Goal: Task Accomplishment & Management: Manage account settings

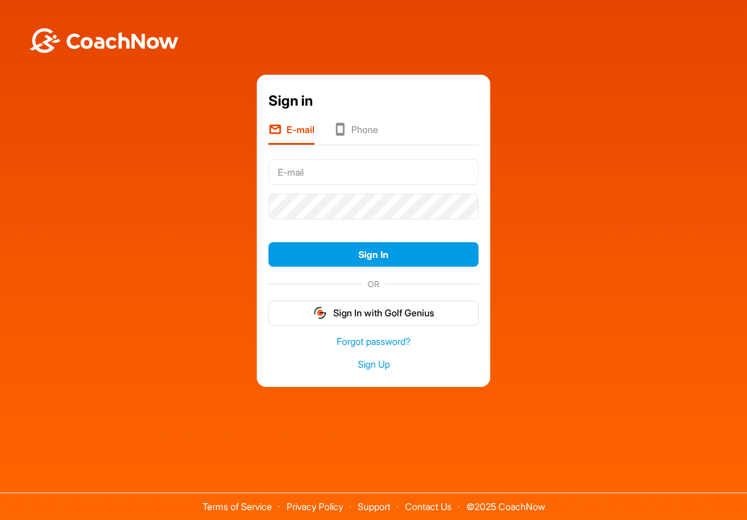
drag, startPoint x: 0, startPoint y: 0, endPoint x: 313, endPoint y: 171, distance: 356.8
click at [313, 171] on input "text" at bounding box center [373, 172] width 210 height 26
type input "[EMAIL_ADDRESS][DOMAIN_NAME]"
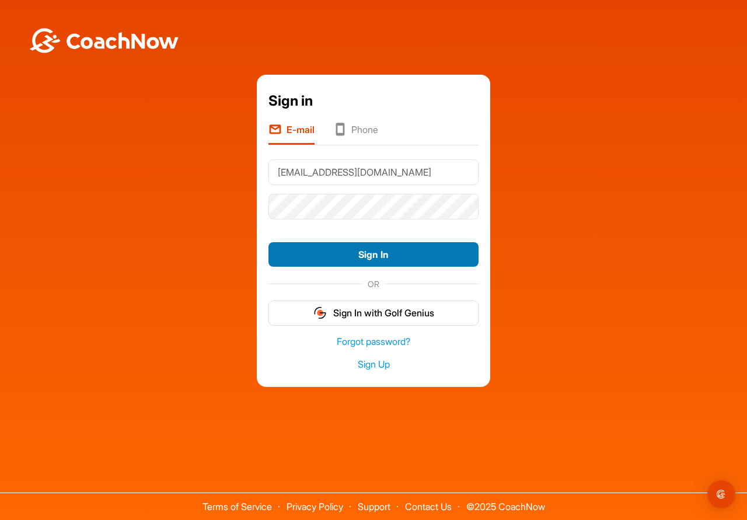
click at [366, 252] on button "Sign In" at bounding box center [373, 254] width 210 height 25
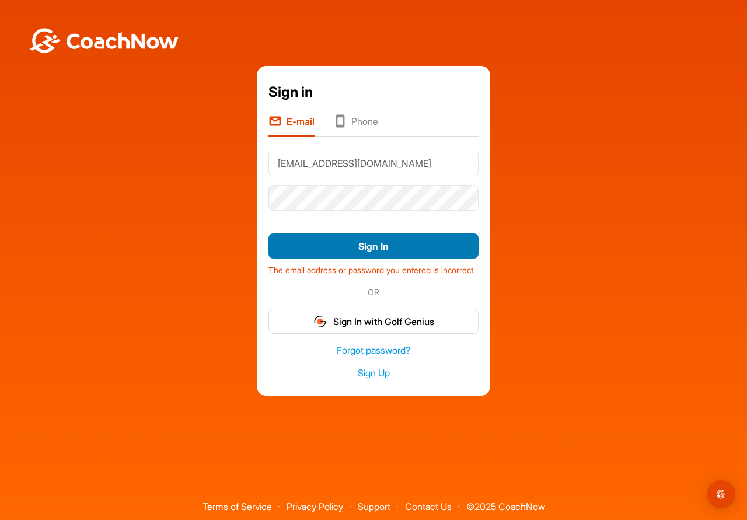
click at [385, 236] on button "Sign In" at bounding box center [373, 245] width 210 height 25
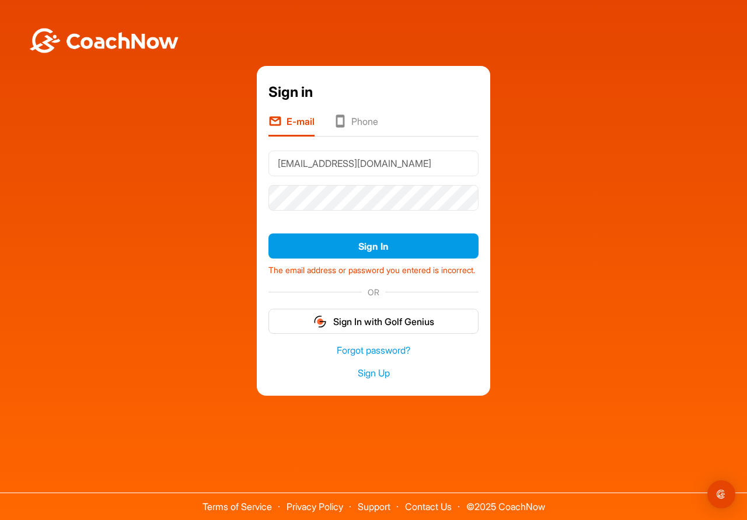
click at [506, 233] on div "Sign in E-mail Phone shull13@outlook.com Sign In The email address or password …" at bounding box center [373, 230] width 735 height 329
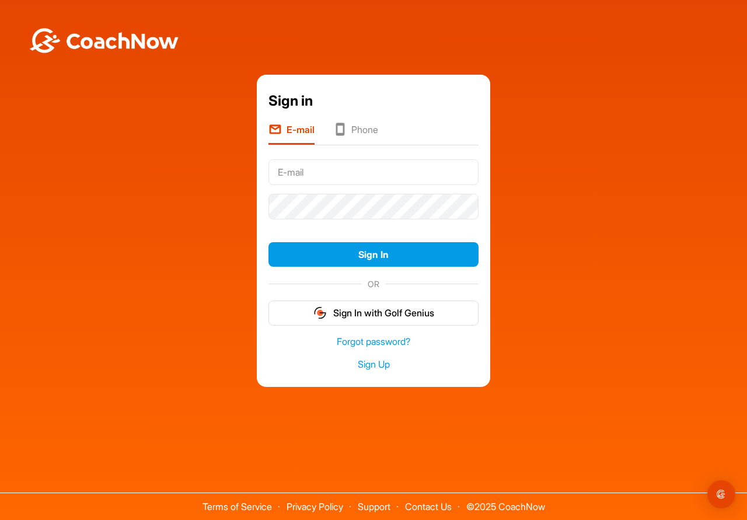
click at [314, 171] on input "text" at bounding box center [373, 172] width 210 height 26
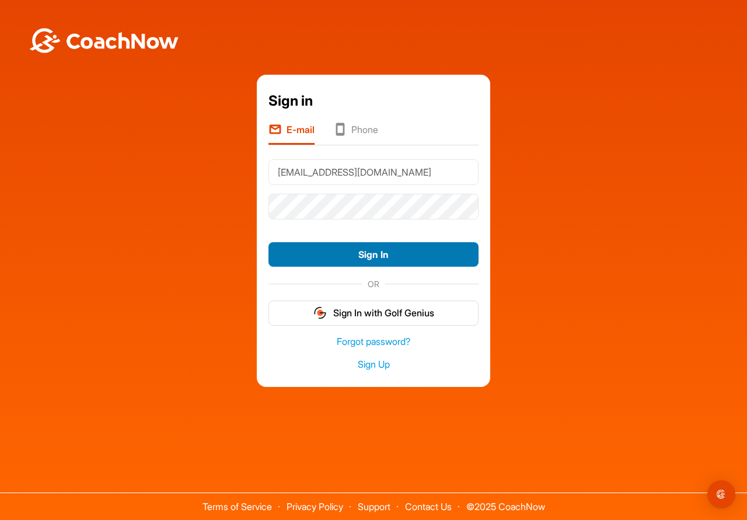
click at [371, 251] on button "Sign In" at bounding box center [373, 254] width 210 height 25
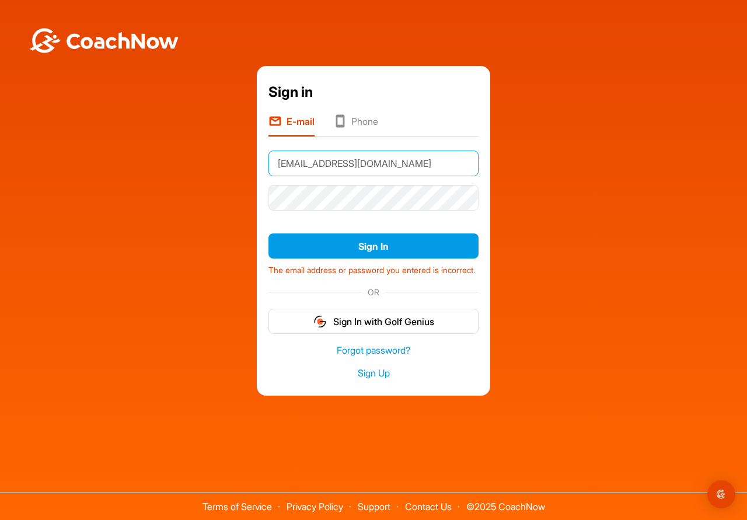
click at [284, 159] on input "[EMAIL_ADDRESS][DOMAIN_NAME]" at bounding box center [373, 163] width 210 height 26
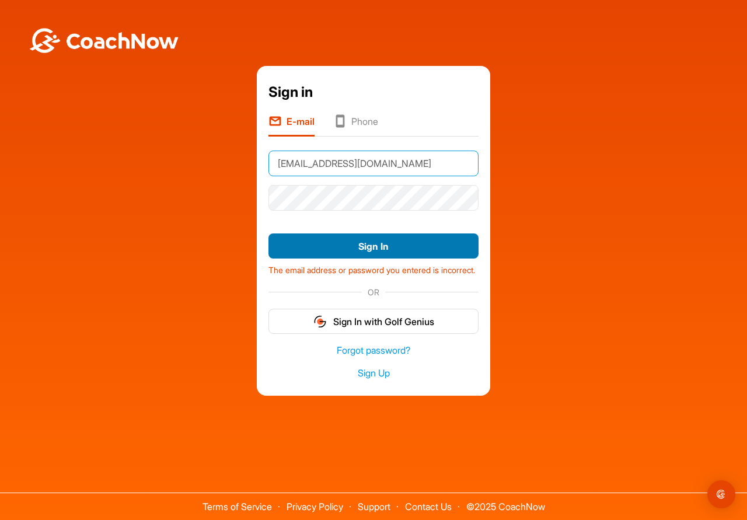
type input "[EMAIL_ADDRESS][DOMAIN_NAME]"
click at [359, 240] on button "Sign In" at bounding box center [373, 245] width 210 height 25
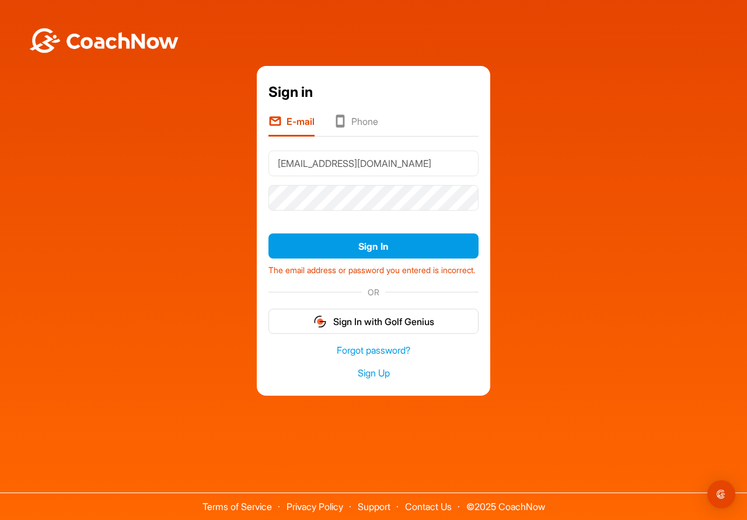
click at [353, 106] on div "Sign in E-mail Phone [EMAIL_ADDRESS][DOMAIN_NAME] Sign In The email address or …" at bounding box center [373, 230] width 233 height 329
